Goal: Task Accomplishment & Management: Manage account settings

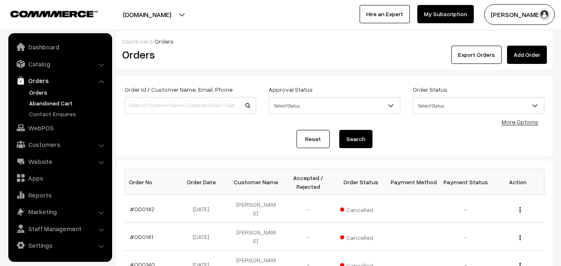
click at [44, 105] on link "Abandoned Cart" at bounding box center [68, 103] width 82 height 9
